Goal: Complete application form: Complete application form

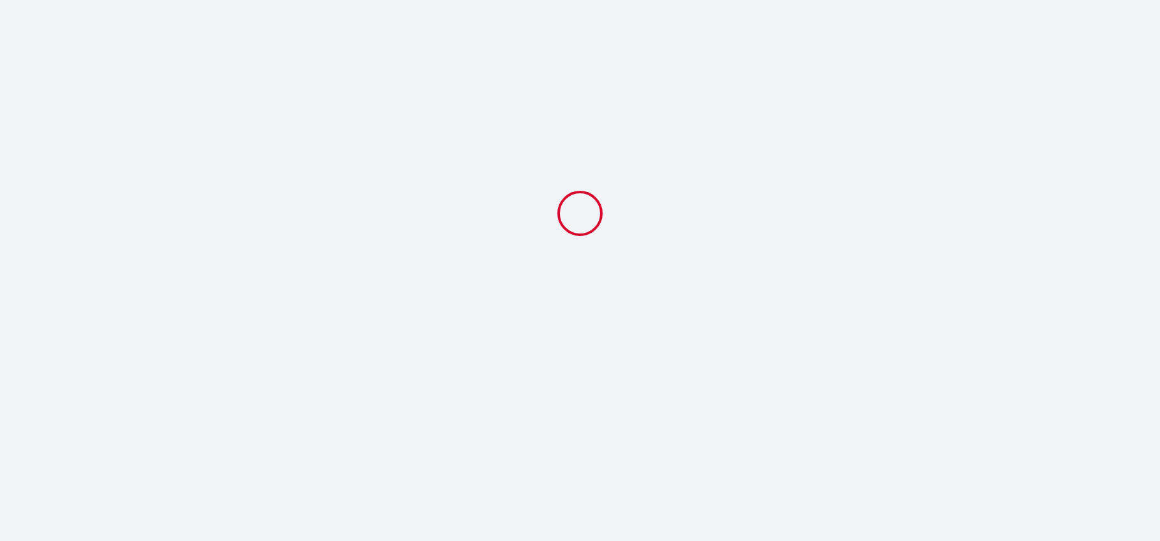
select select
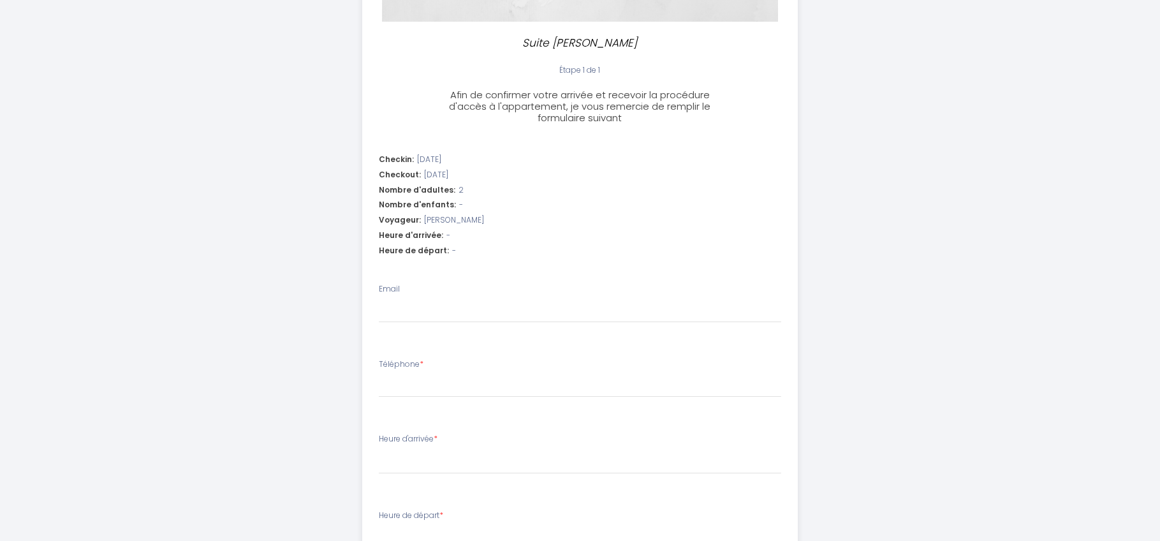
scroll to position [288, 0]
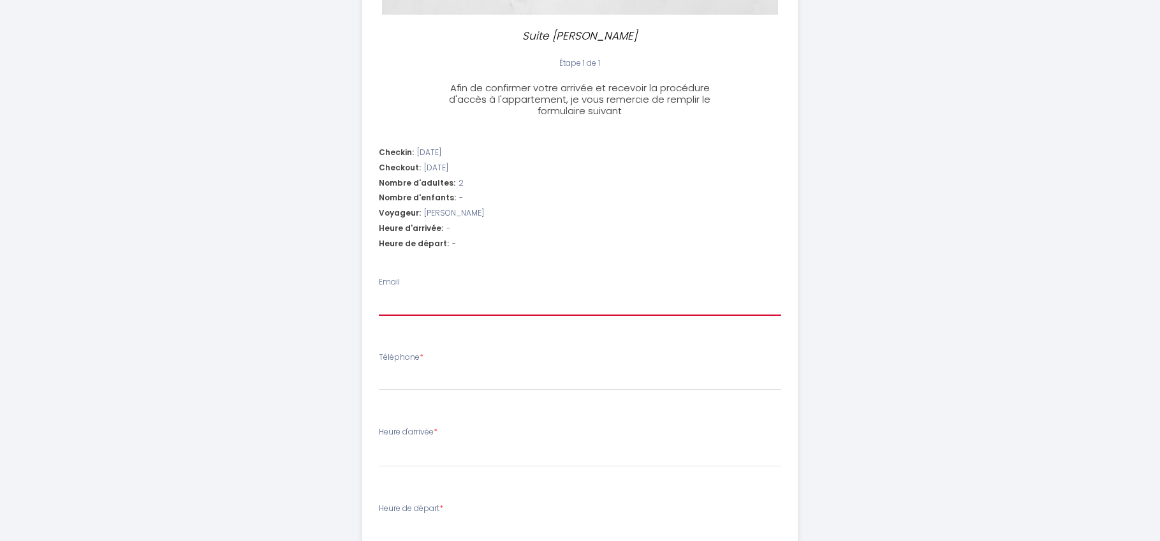
click at [411, 305] on input "Email" at bounding box center [580, 304] width 402 height 23
type input "a"
select select
type input "ad"
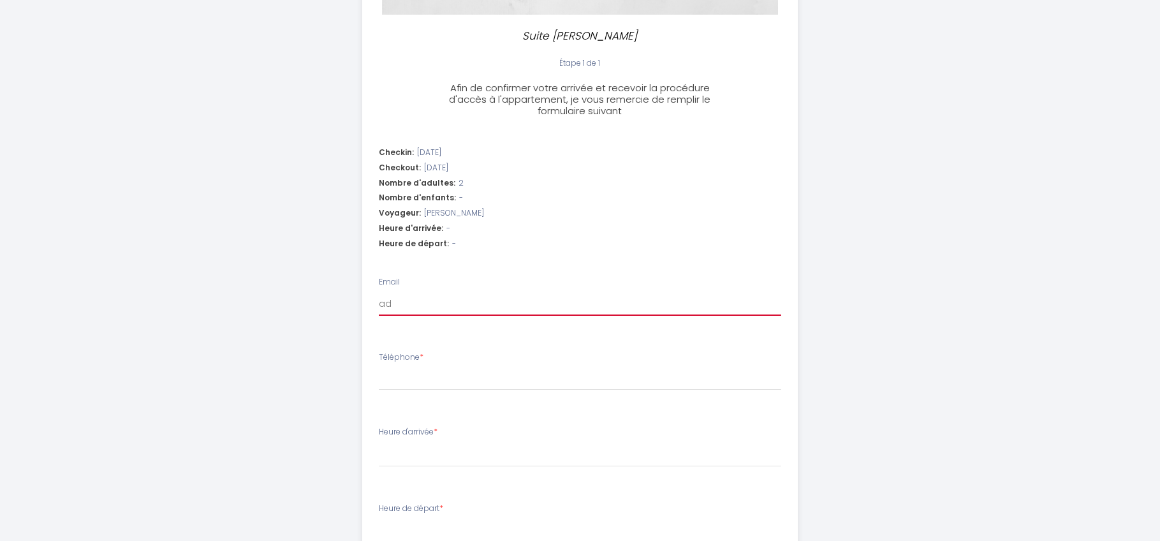
select select
type input "adm"
select select
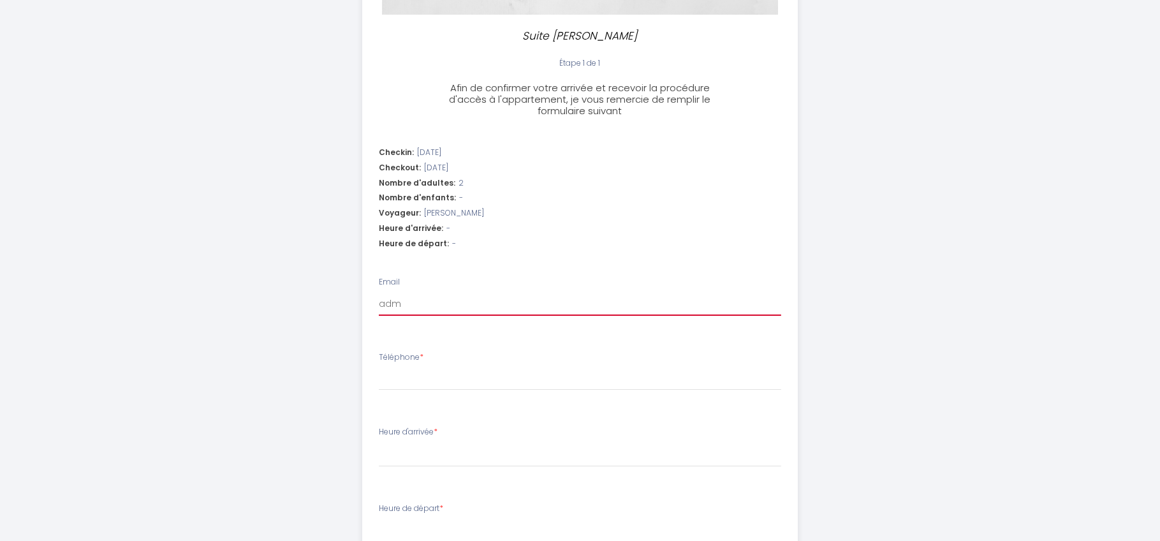
type input "admi"
select select
type input "admin"
select select
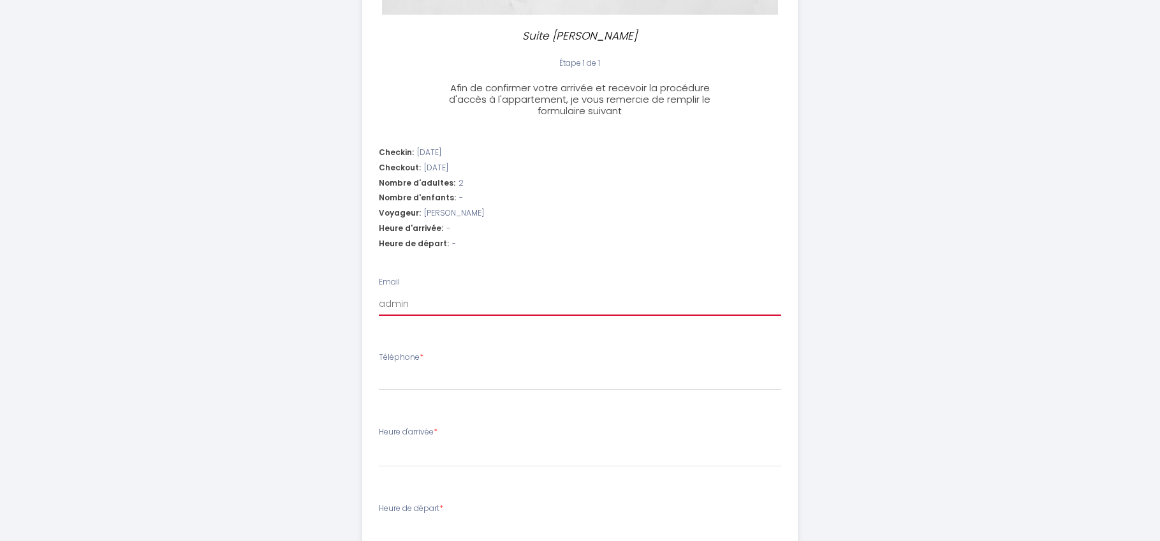
select select
type input "admini"
select select
type input "adminis"
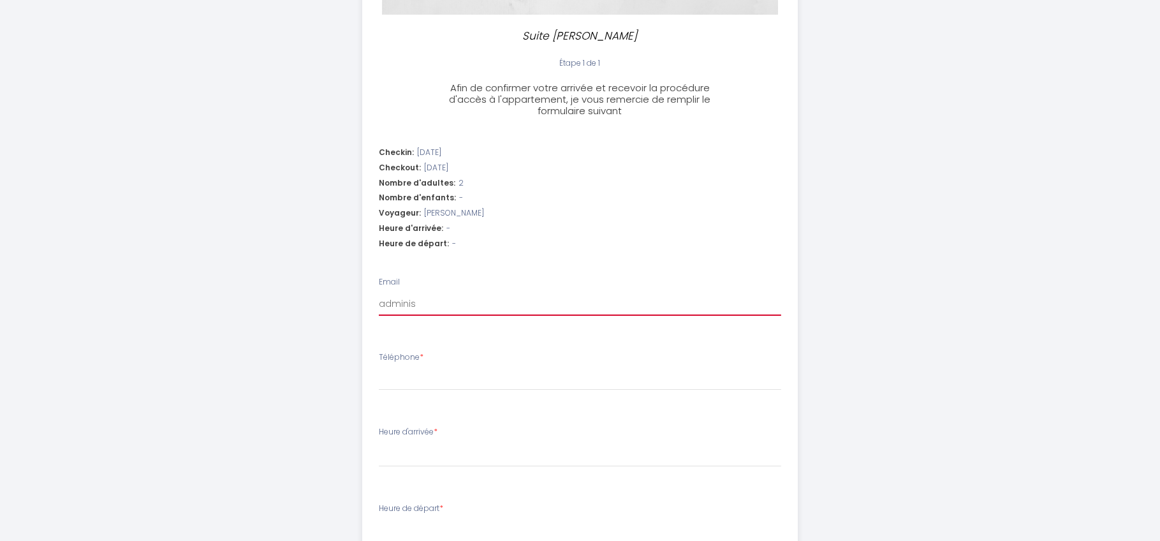
select select
type input "administ"
select select
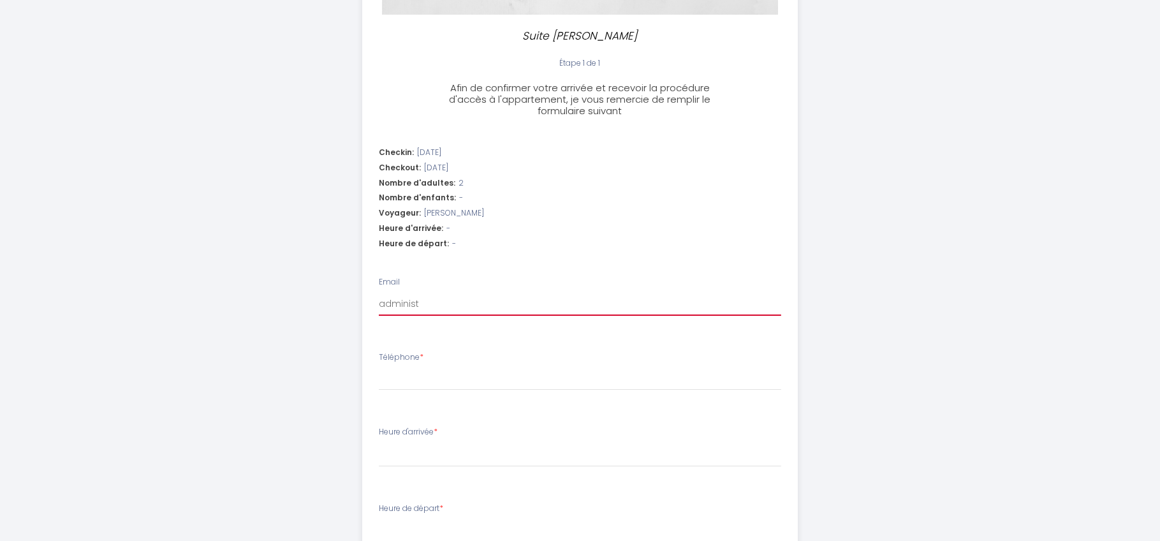
type input "administr"
select select
type input "administra"
select select
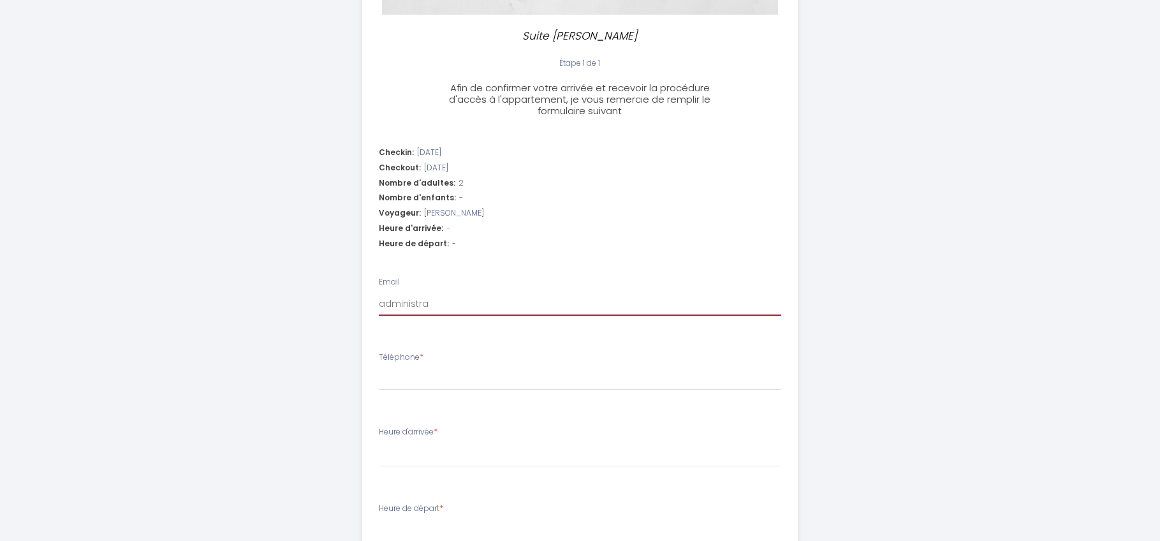
select select
type input "administrat"
select select
type input "administrati"
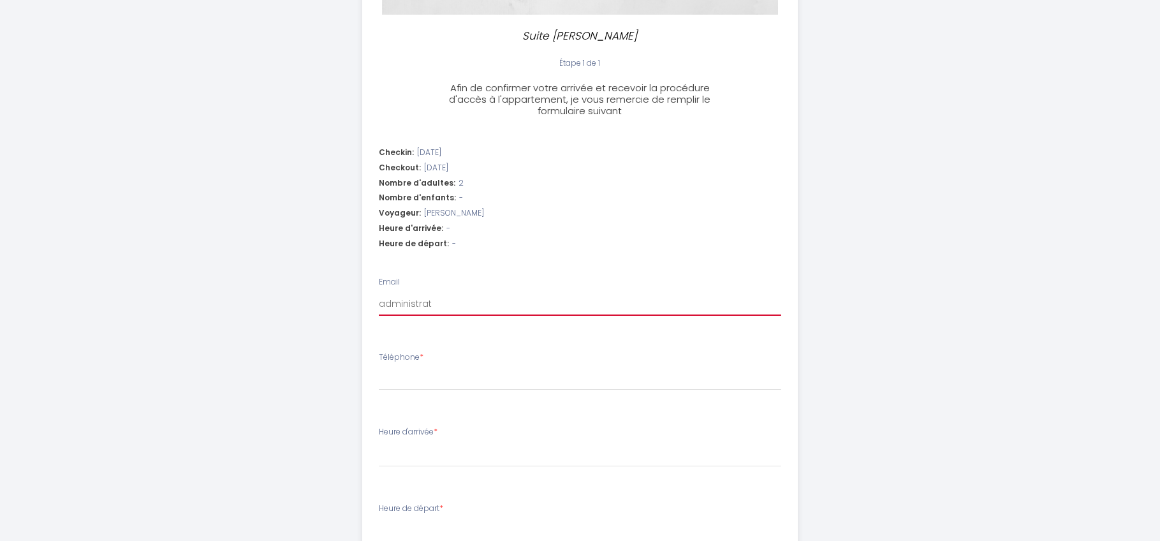
select select
type input "administrativ"
select select
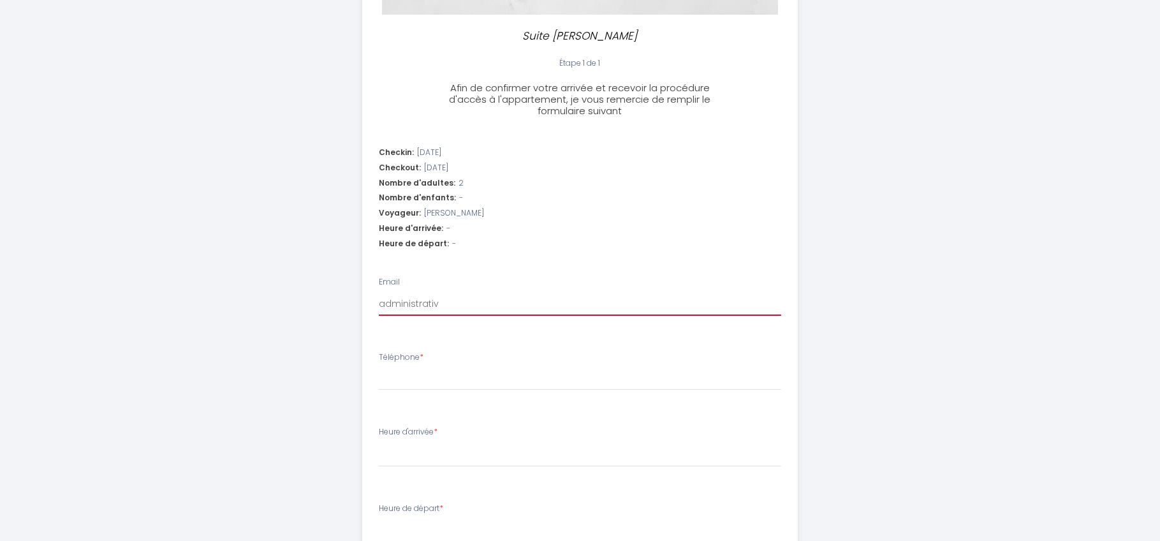
type input "administrative"
select select
type input "administrative-"
select select
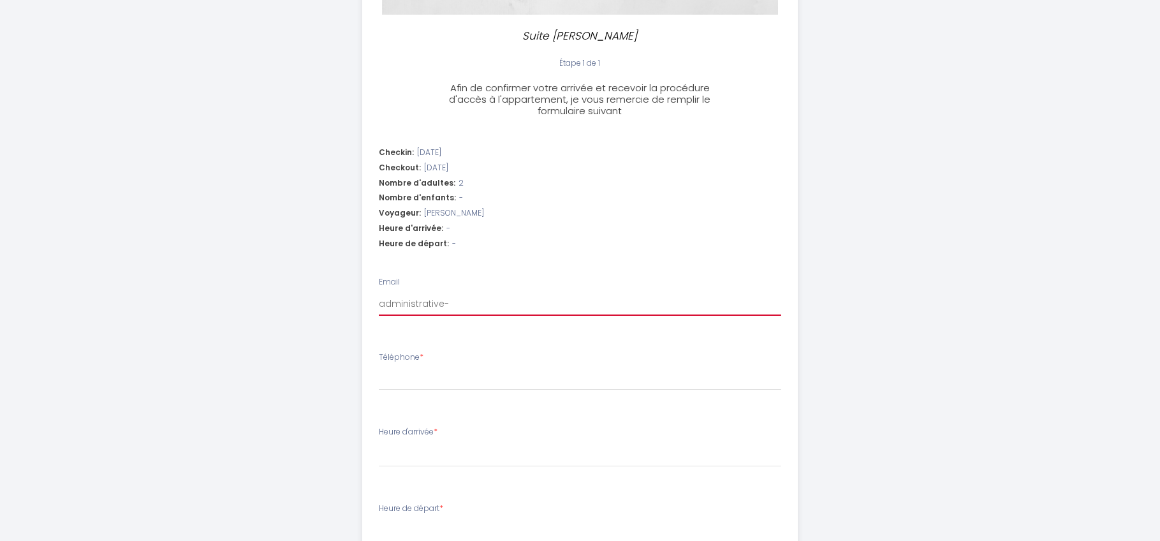
select select
type input "administrative-o"
select select
type input "administrative-of"
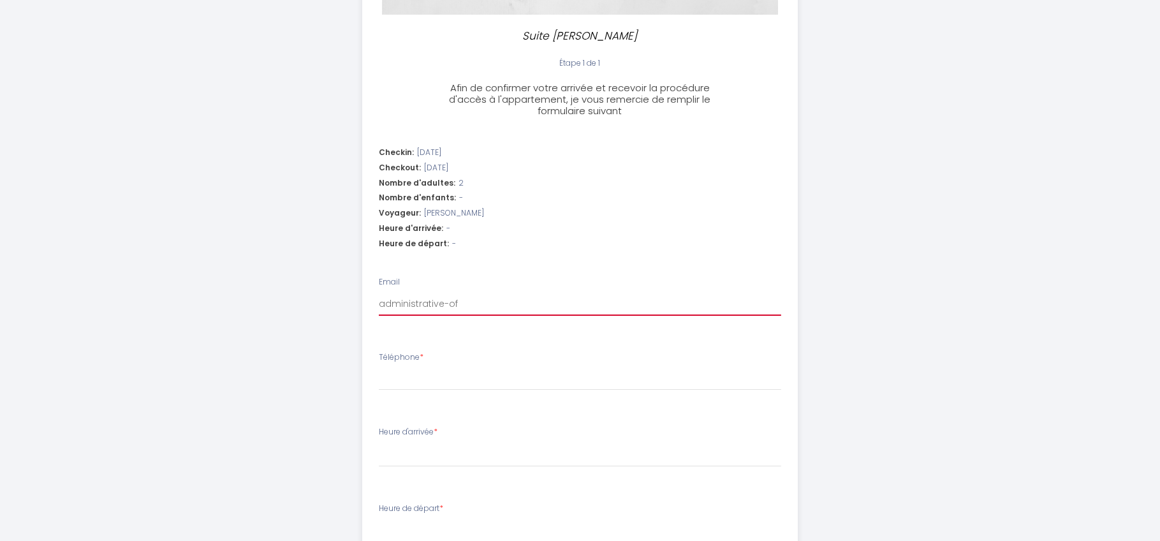
select select
type input "administrative-off"
select select
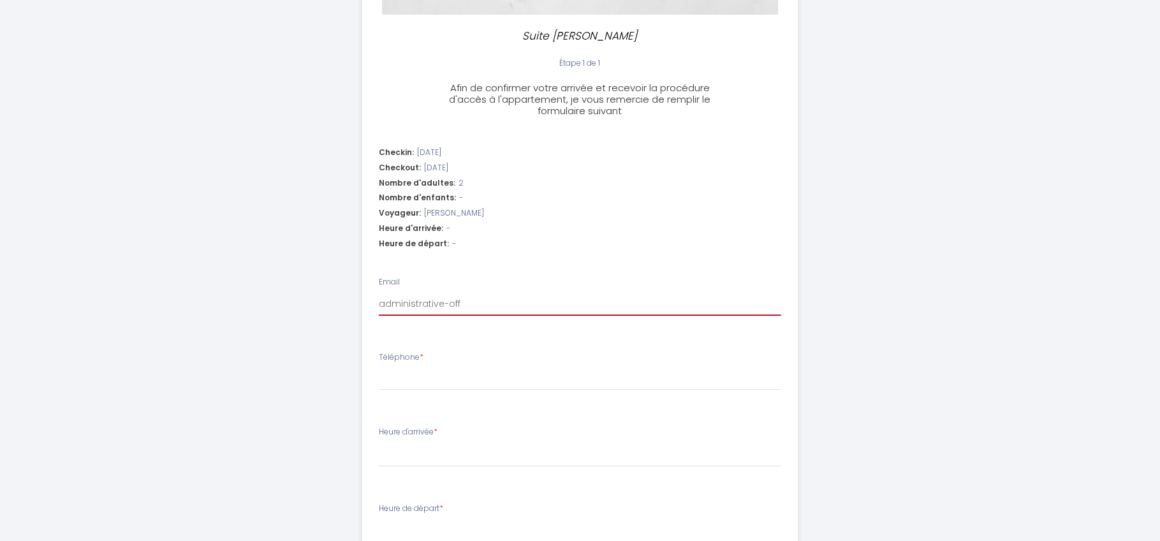
type input "administrative-offi"
select select
type input "administrative-offic"
select select
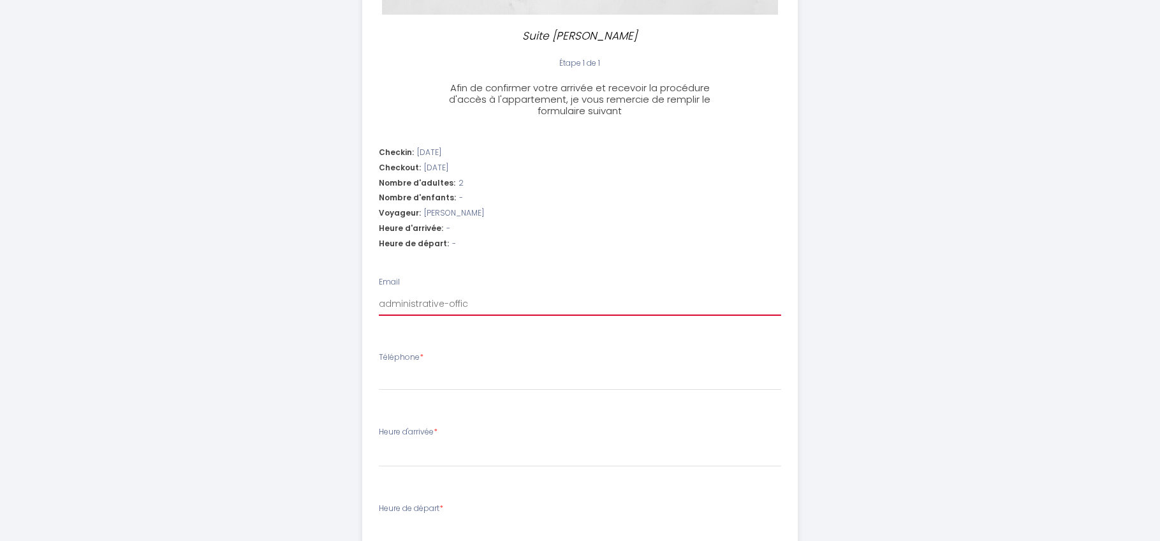
select select
type input "administrative-office"
select select
type input "administrative-office@"
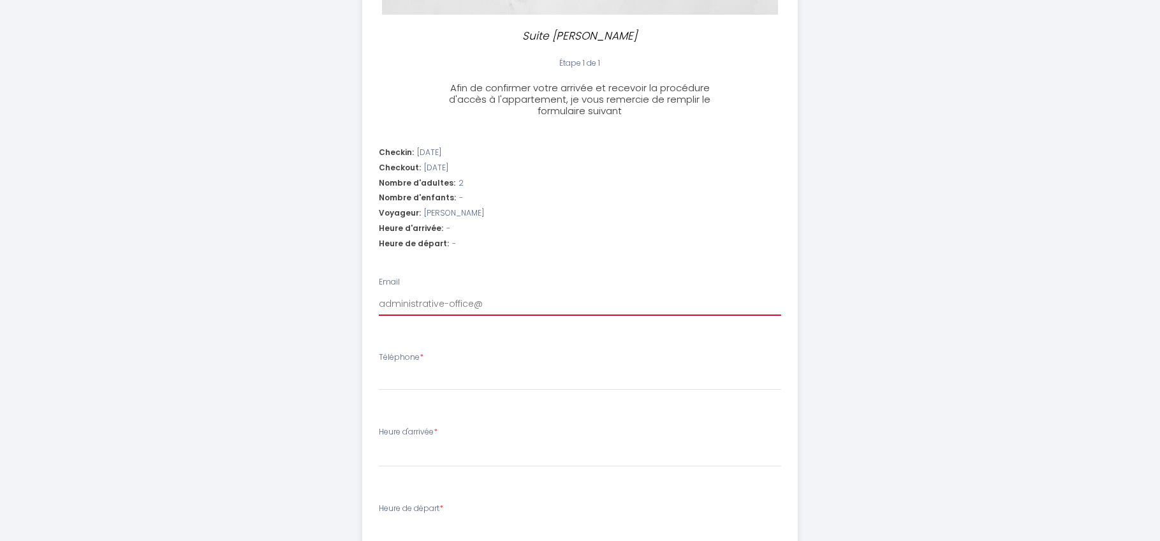
select select
type input "administrative-office@c"
select select
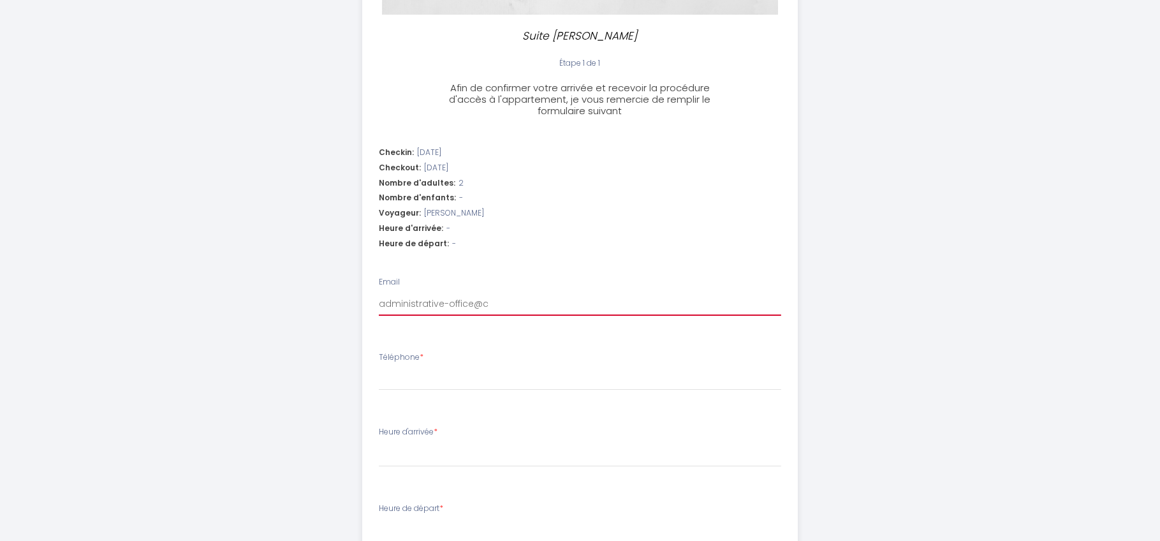
type input "administrative-office@ca"
select select
type input "administrative-office@cap"
select select
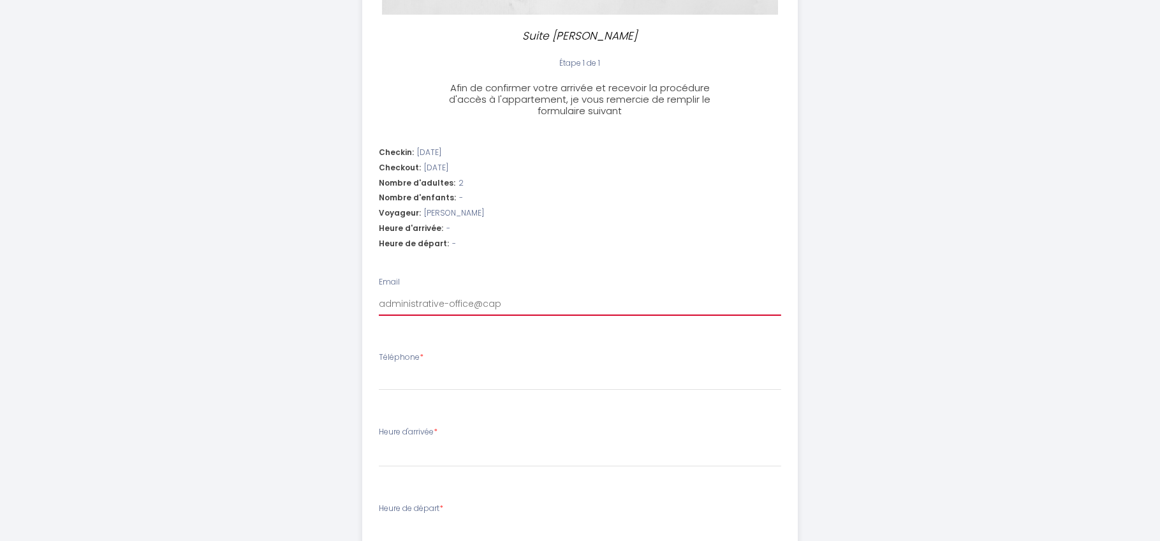
select select
type input "administrative-office@cap4"
select select
type input "administrative-office@cap4l"
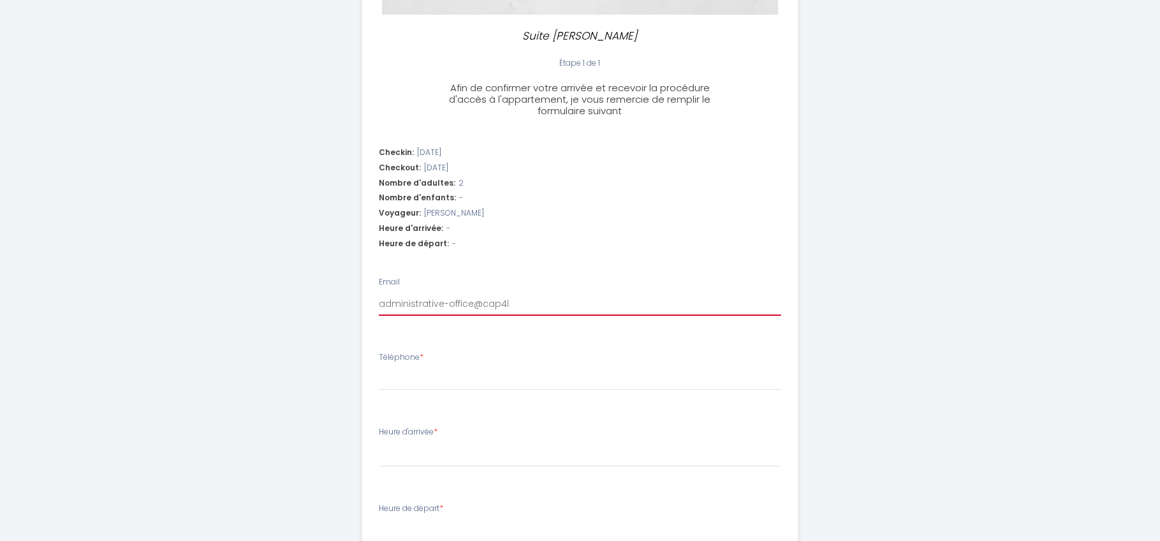
select select
type input "administrative-office@cap4la"
select select
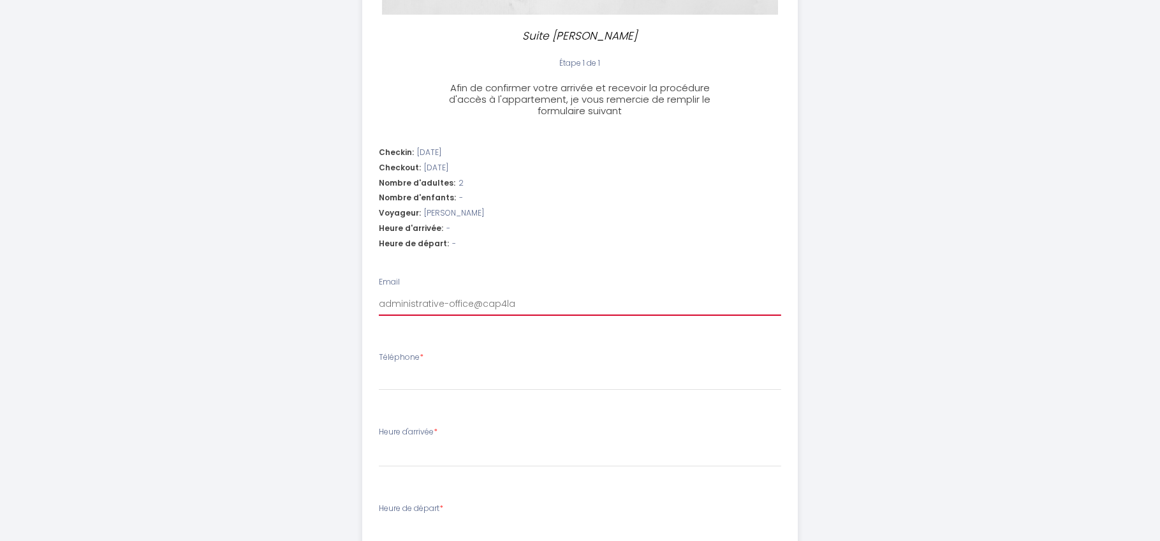
type input "administrative-office@cap4lab"
select select
type input "administrative-office@cap4lab."
select select
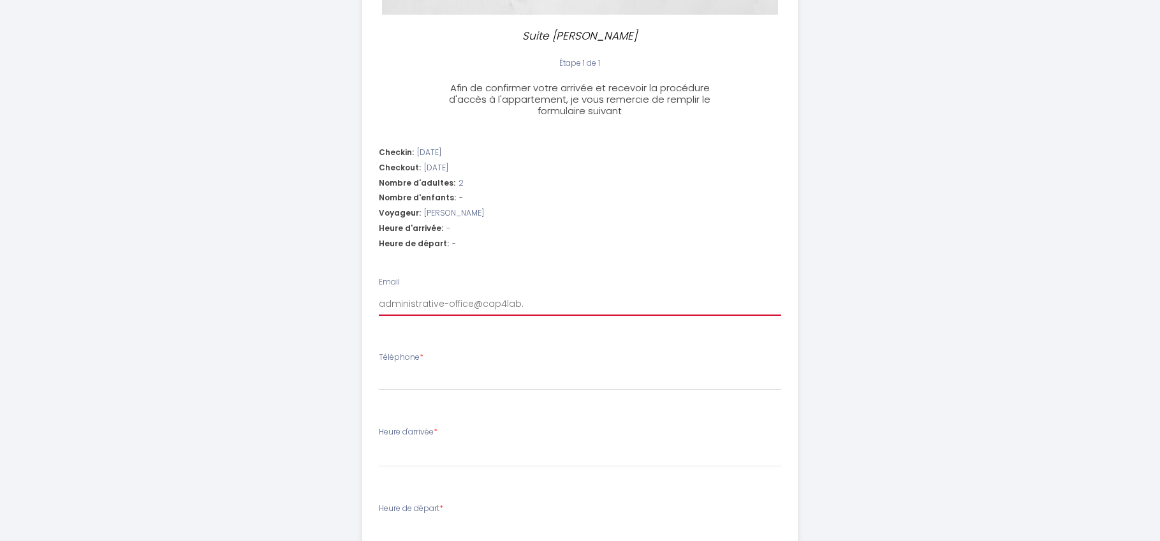
select select
type input "administrative-office@cap4lab.c"
select select
type input "[EMAIL_ADDRESS][DOMAIN_NAME]"
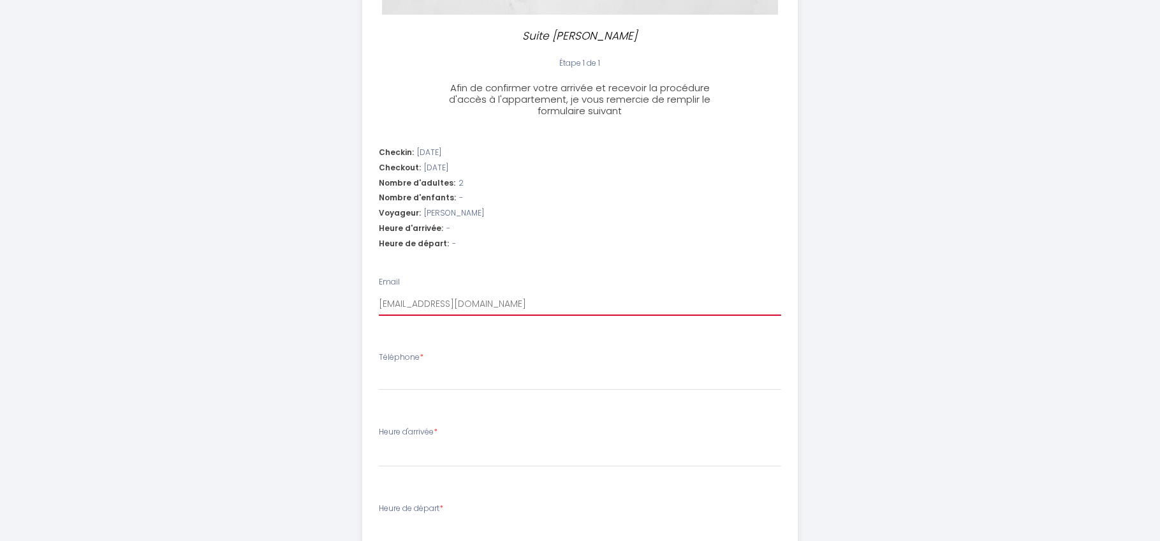
select select
type input "[EMAIL_ADDRESS][DOMAIN_NAME]"
select select
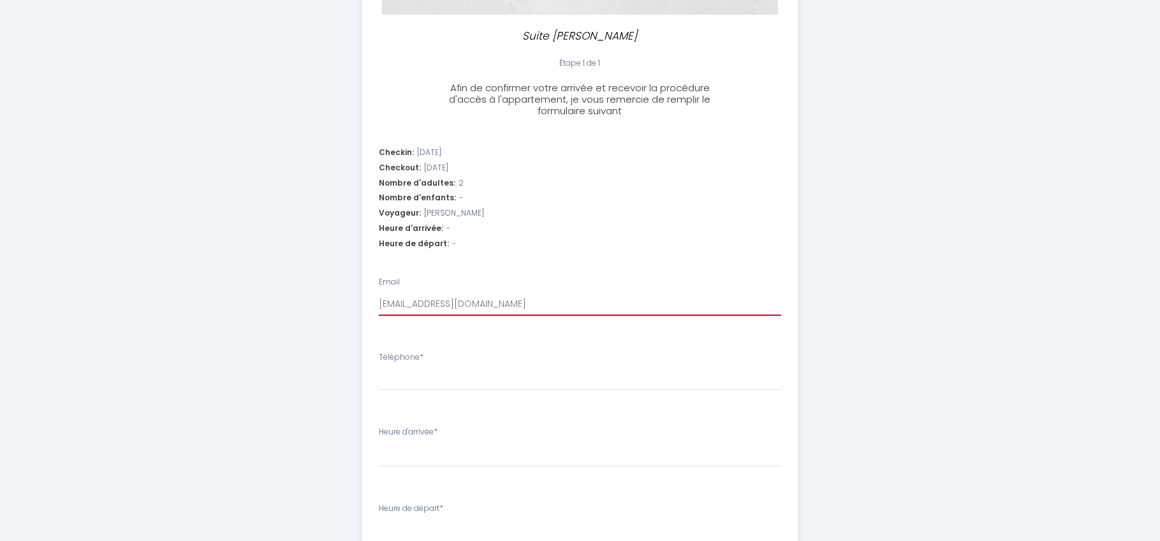
type input "[EMAIL_ADDRESS][DOMAIN_NAME]"
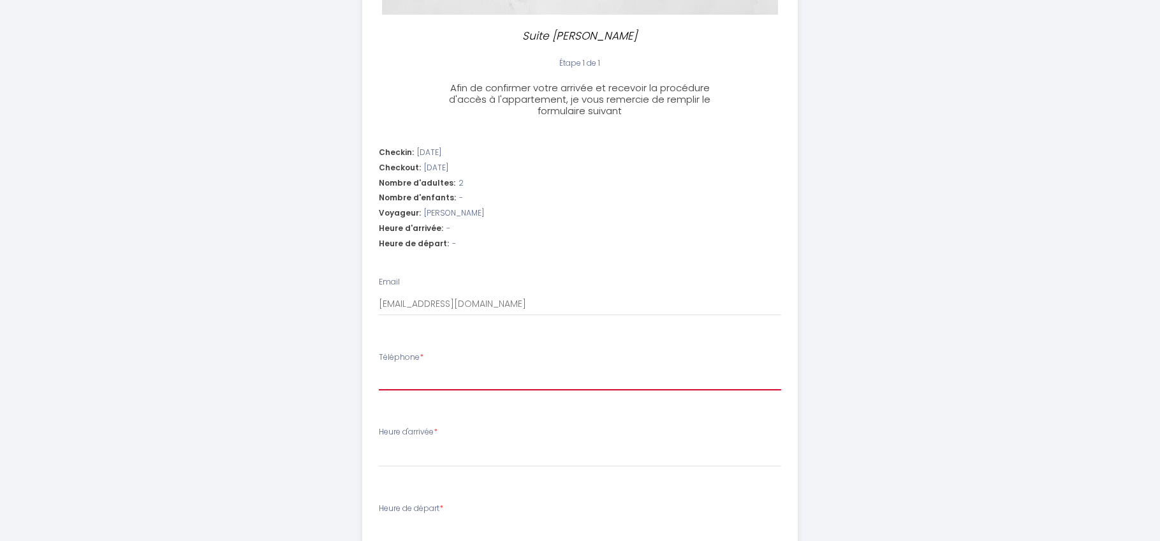
click at [406, 382] on input "Téléphone *" at bounding box center [580, 378] width 402 height 23
type input "+"
select select
type input "+3"
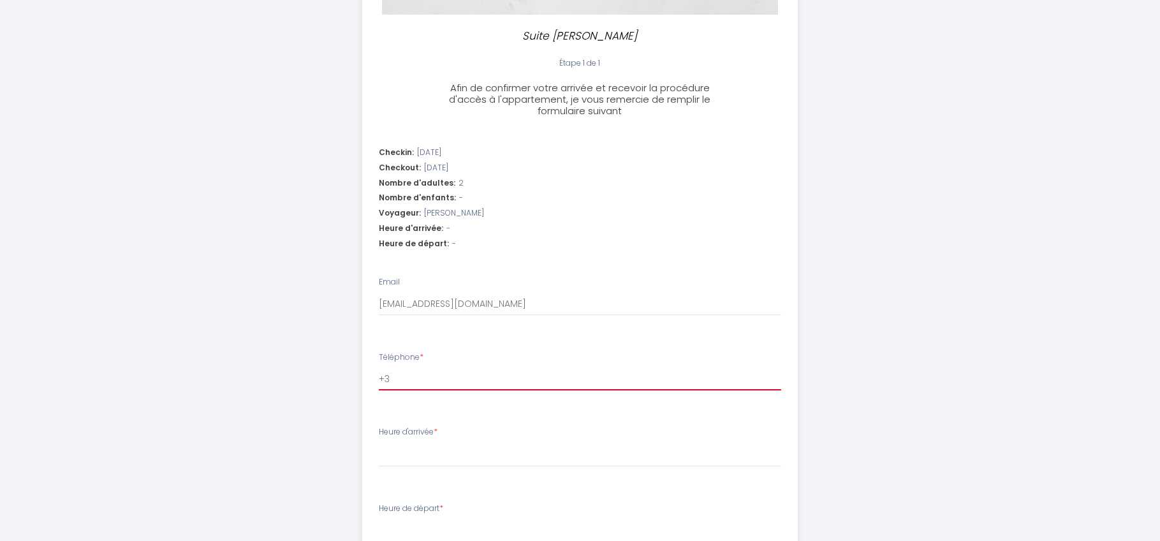
select select
type input "+35"
select select
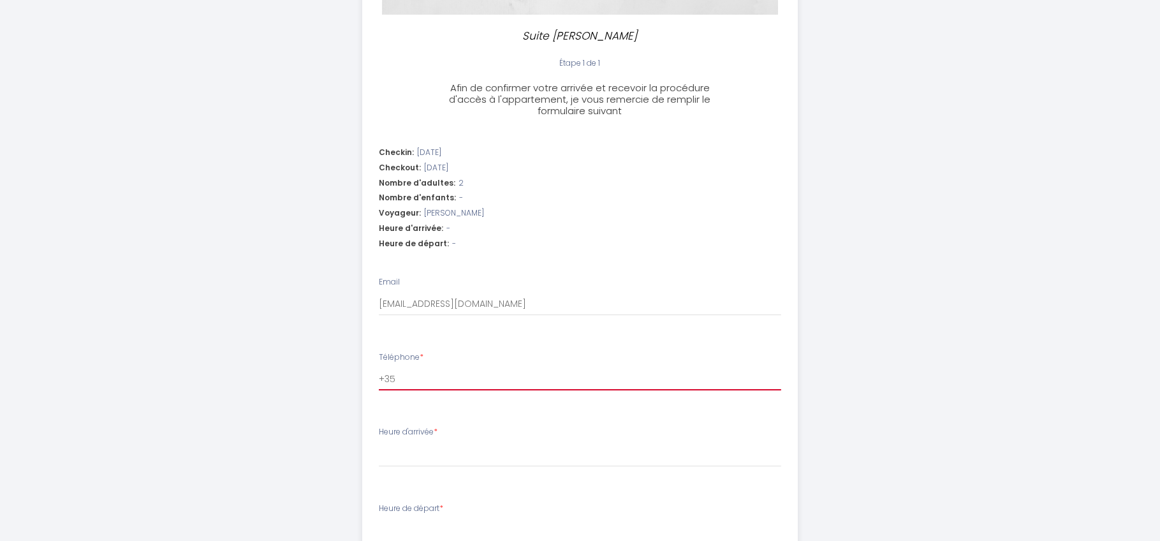
type input "+352"
select select
type input "+3526"
select select
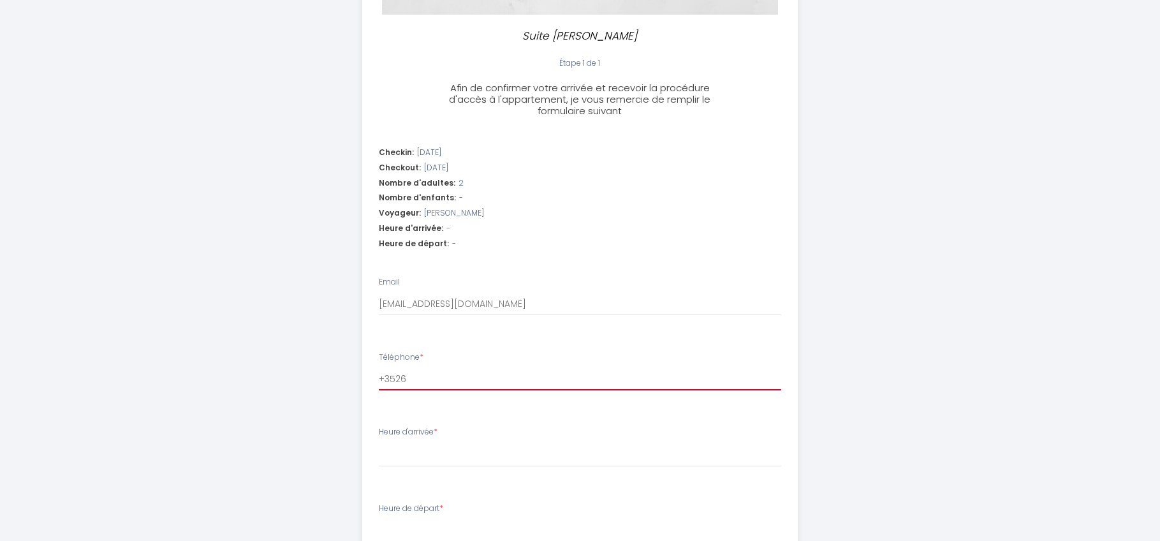
select select
type input "+35269"
select select
type input "+352691"
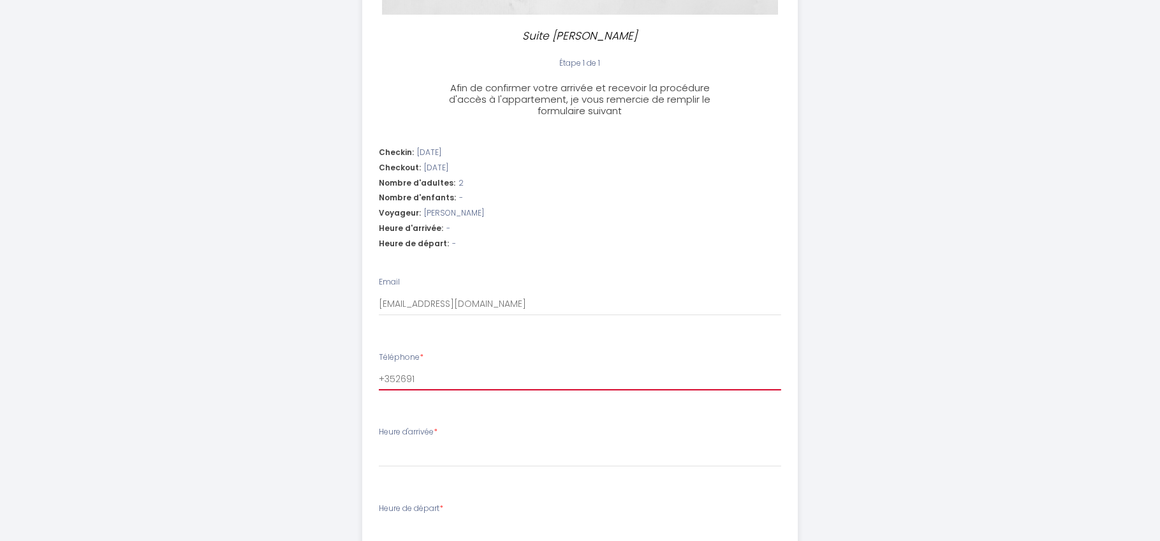
select select
type input "+3526911"
select select
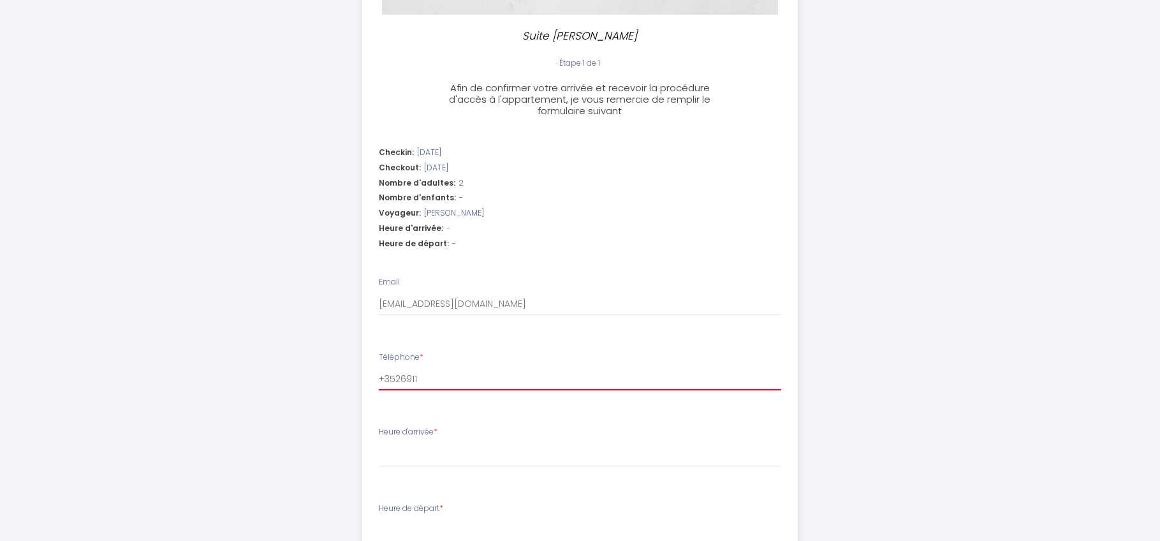
type input "+35269116"
select select
type input "[PHONE_NUMBER]"
select select
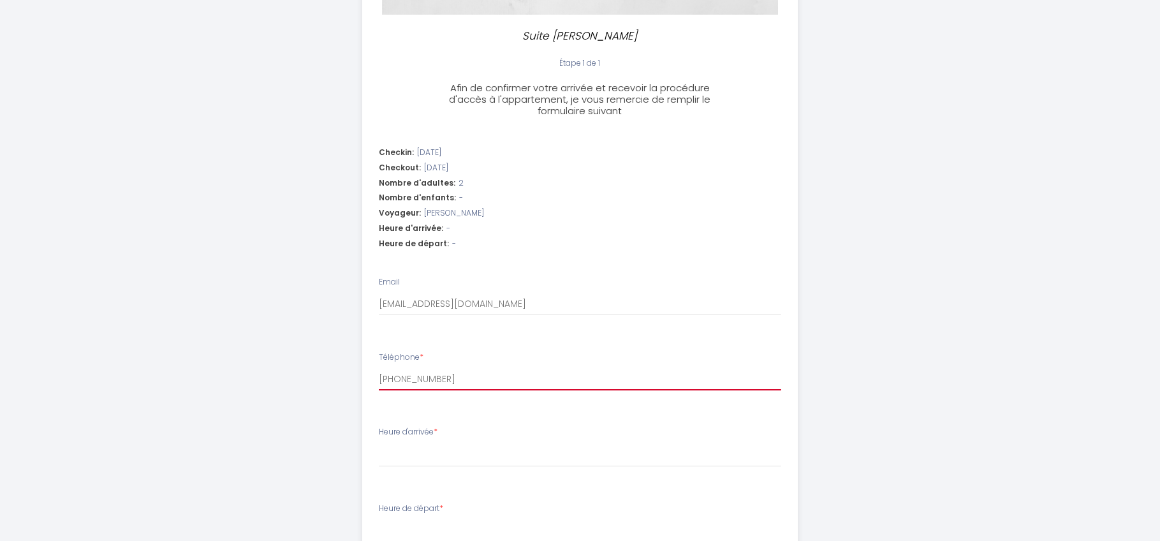
select select
type input "[PHONE_NUMBER]"
select select
type input "[PHONE_NUMBER]"
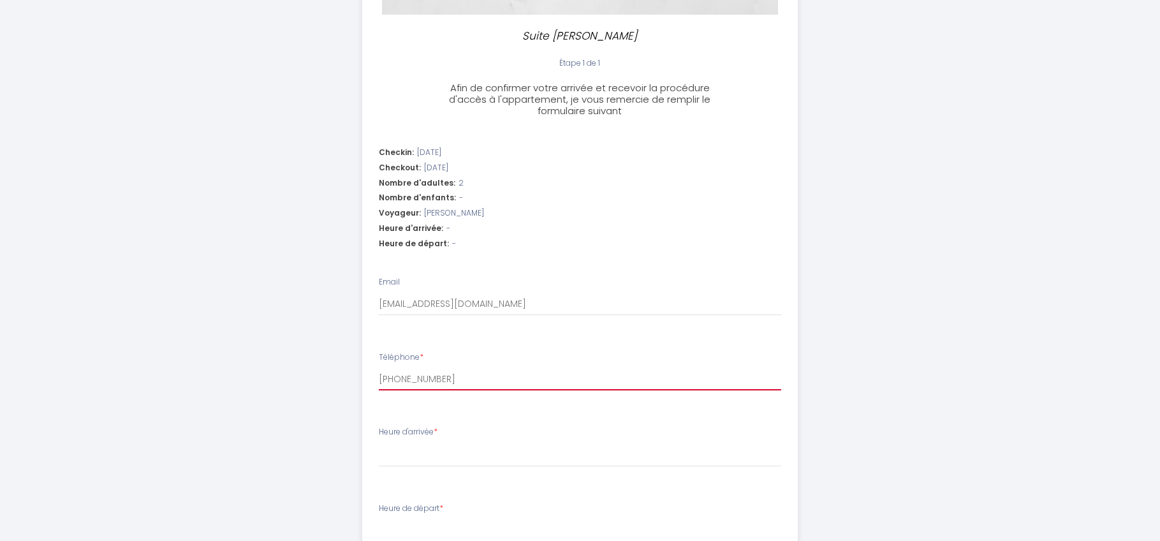
select select
type input "[PHONE_NUMBER]"
select select
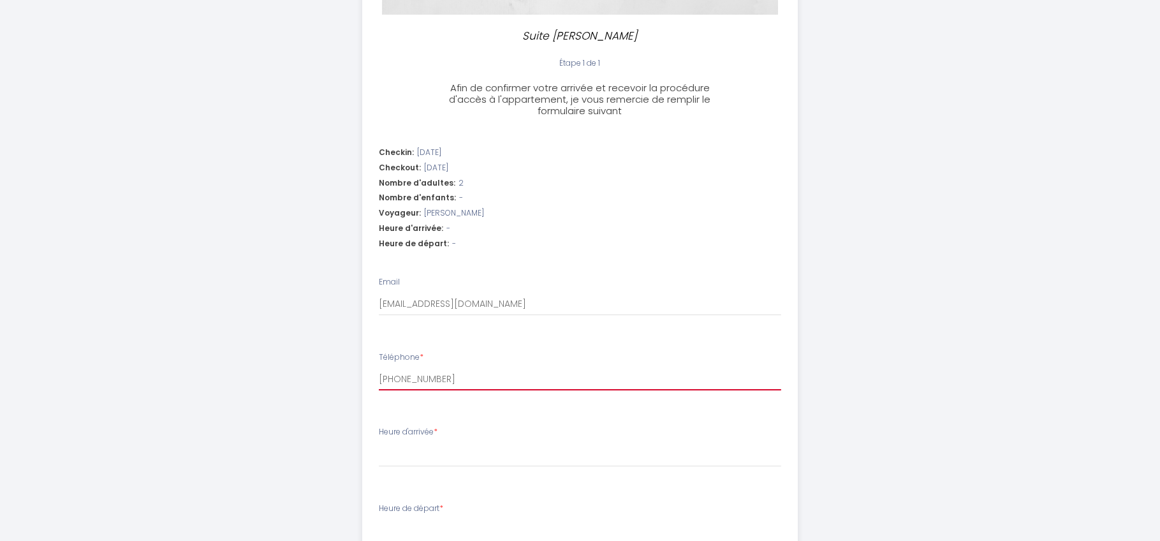
type input "[PHONE_NUMBER]"
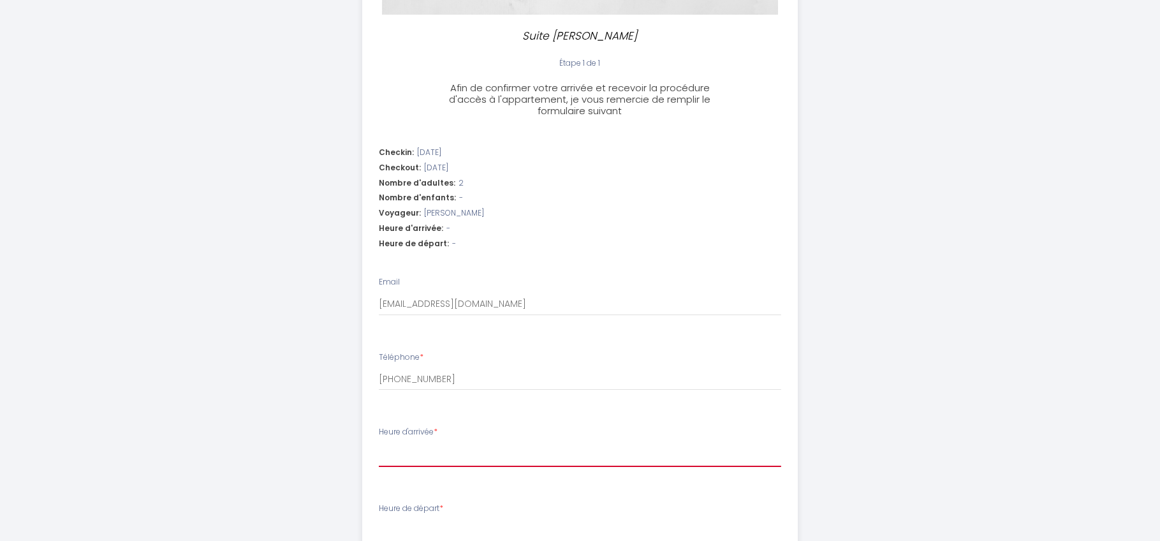
click at [400, 449] on select "15:00 15:30 16:00 16:30 17:00 17:30 18:00 18:30 19:00 19:30 20:00 20:30 21:00 2…" at bounding box center [580, 454] width 402 height 24
select select "18:30"
click at [379, 442] on select "15:00 15:30 16:00 16:30 17:00 17:30 18:00 18:30 19:00 19:30 20:00 20:30 21:00 2…" at bounding box center [580, 454] width 402 height 24
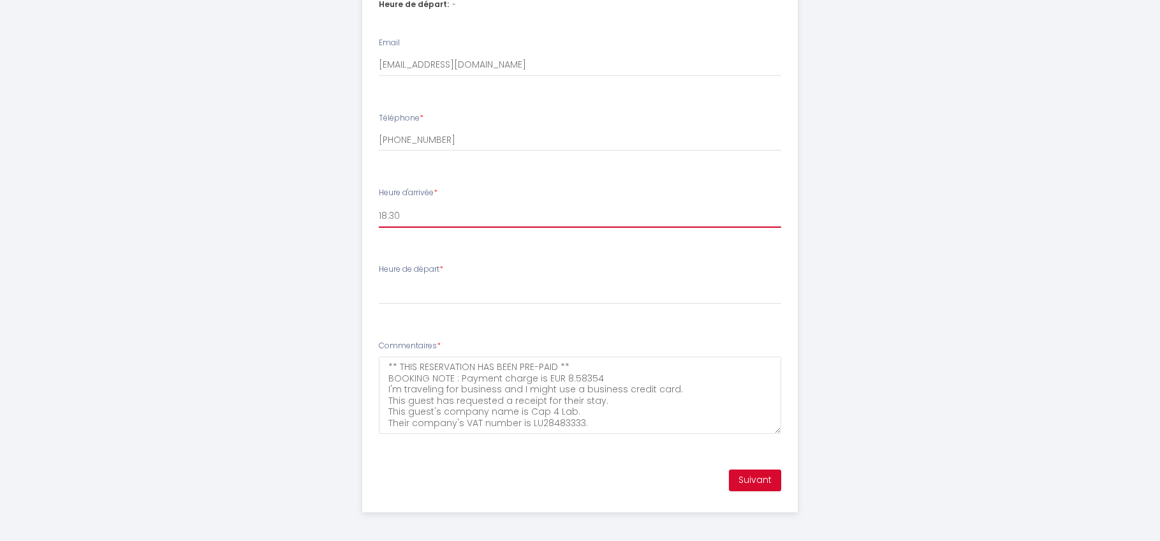
scroll to position [530, 0]
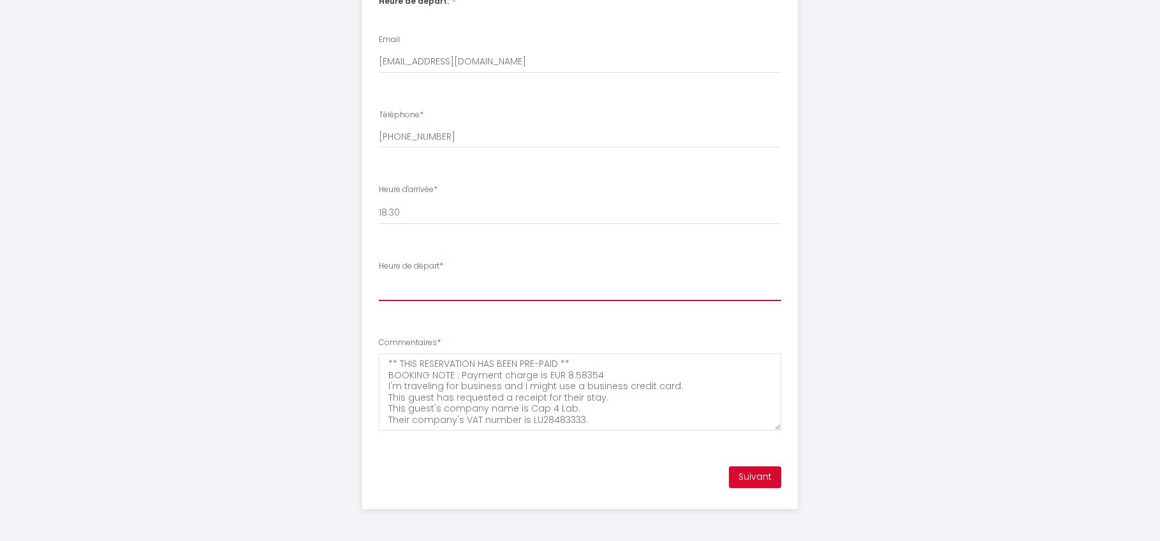
click at [405, 282] on select "00:00 00:30 01:00 01:30 02:00 02:30 03:00 03:30 04:00 04:30 05:00 05:30 06:00 0…" at bounding box center [580, 289] width 402 height 24
select select "09:00"
click at [379, 277] on select "00:00 00:30 01:00 01:30 02:00 02:30 03:00 03:30 04:00 04:30 05:00 05:30 06:00 0…" at bounding box center [580, 289] width 402 height 24
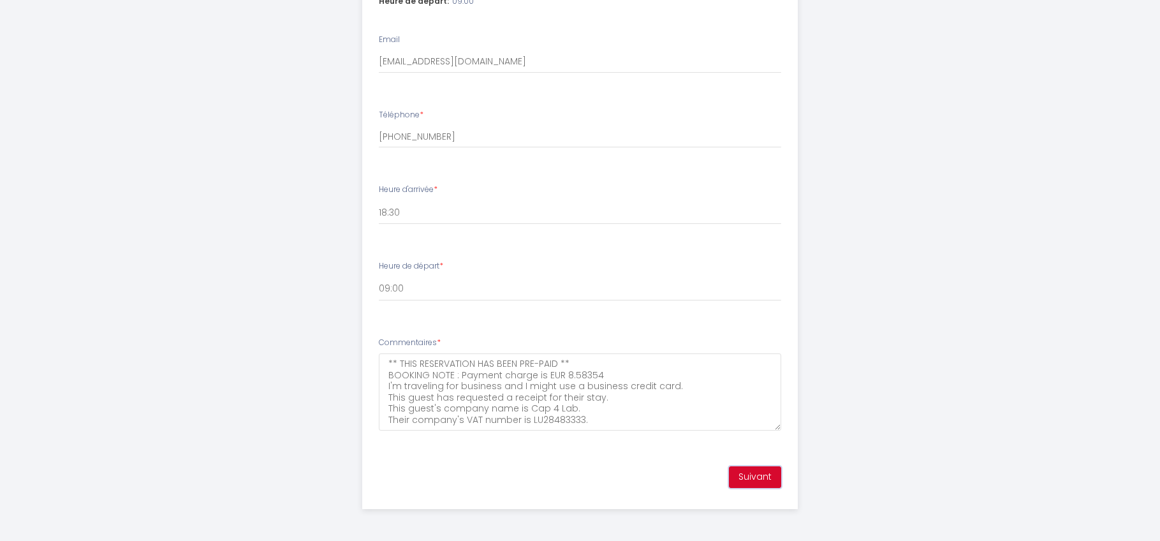
click at [732, 484] on button "Suivant" at bounding box center [755, 477] width 52 height 22
